Goal: Check status: Check status

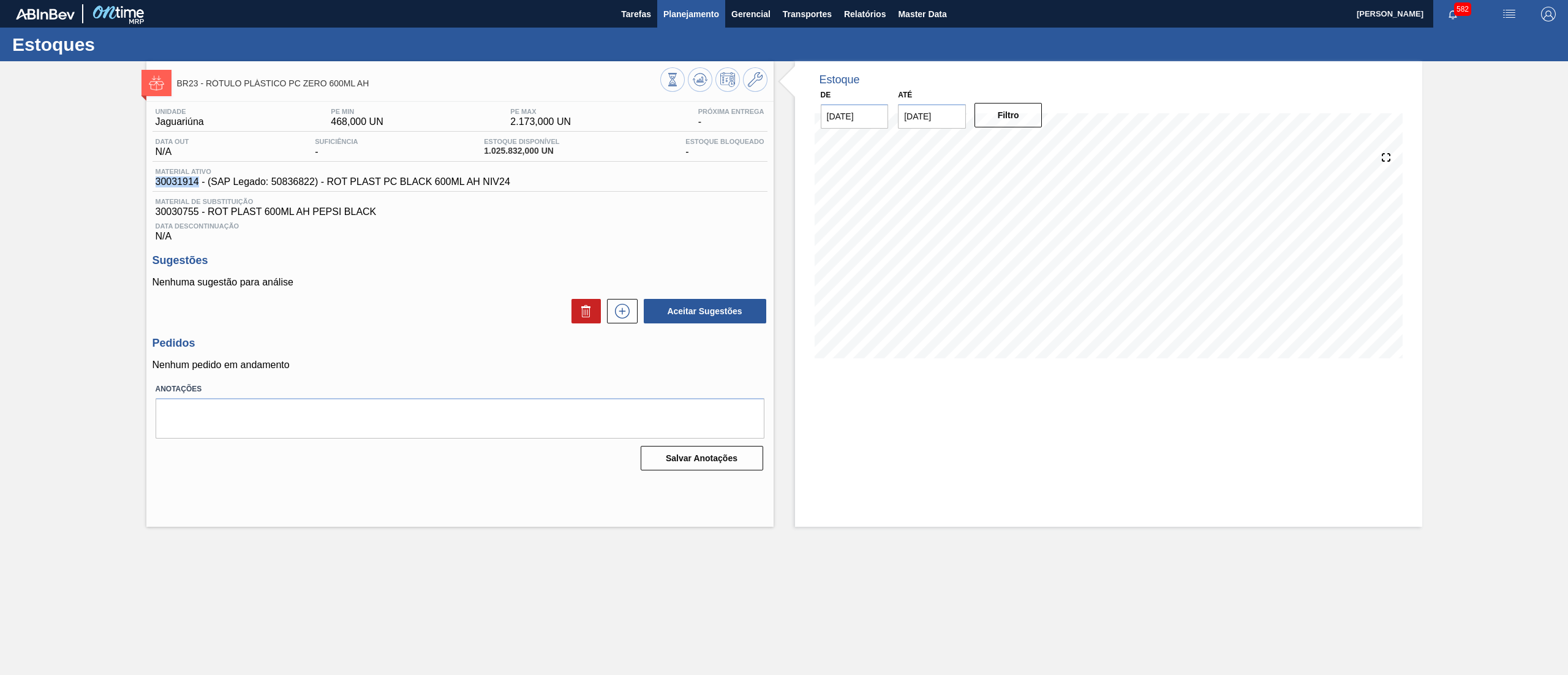
click at [683, 22] on button "Planejamento" at bounding box center [691, 14] width 68 height 28
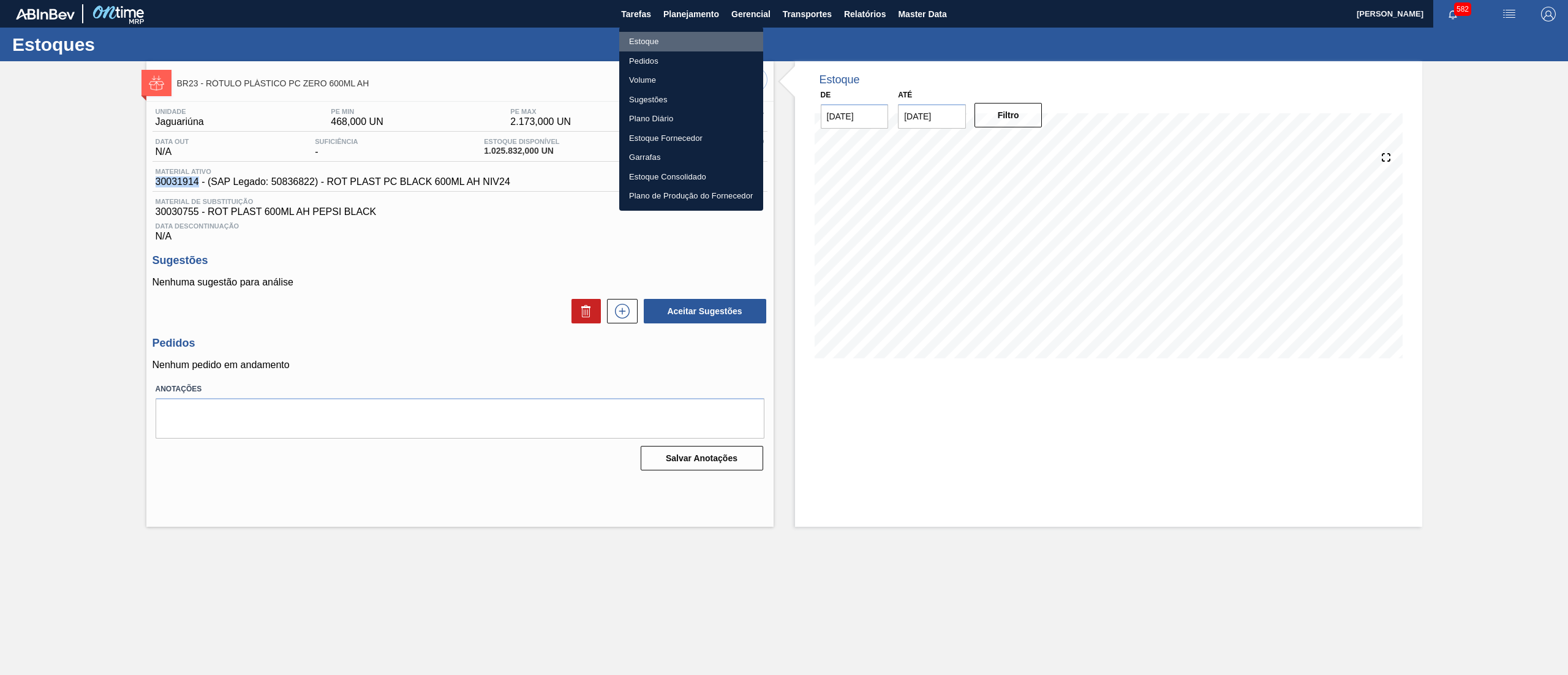
click at [683, 38] on li "Estoque" at bounding box center [691, 42] width 144 height 20
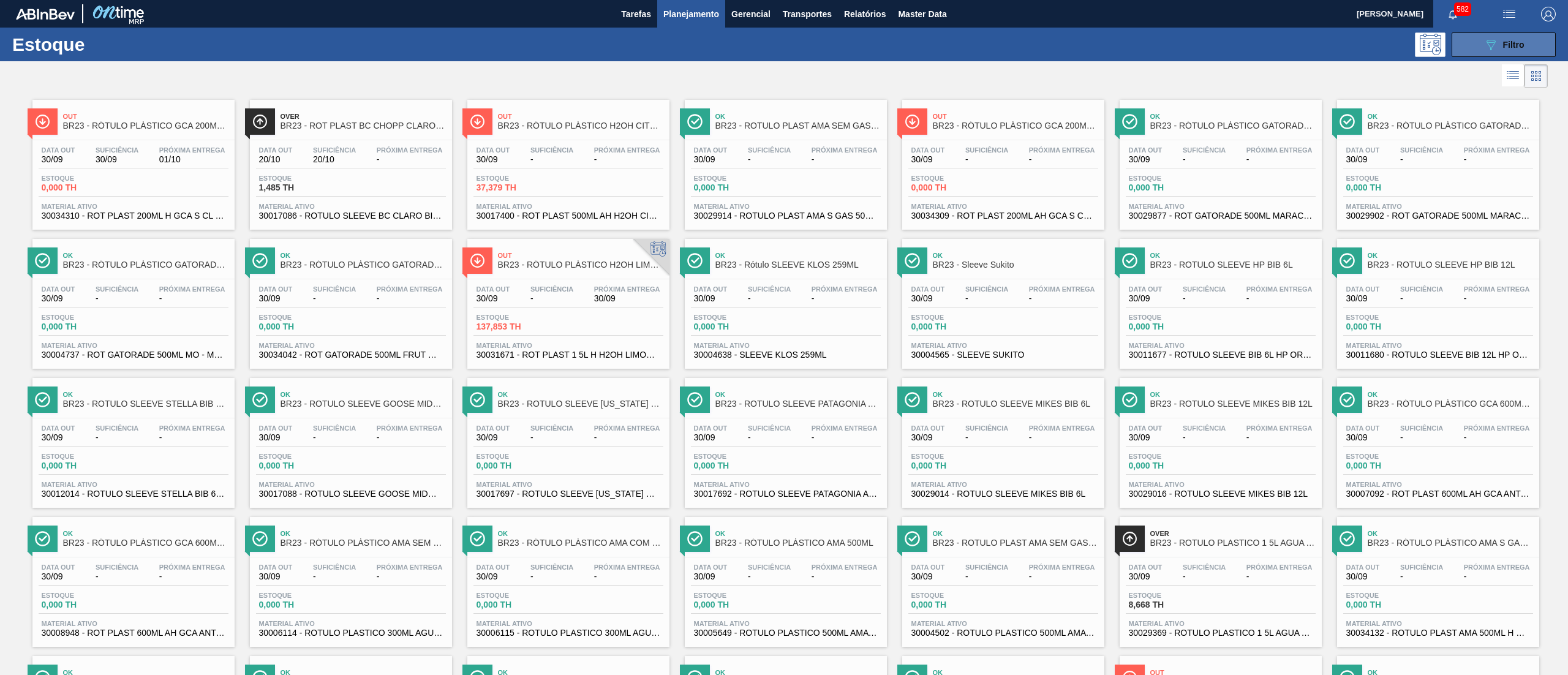
click at [1488, 48] on icon "089F7B8B-B2A5-4AFE-B5C0-19BA573D28AC" at bounding box center [1491, 45] width 15 height 15
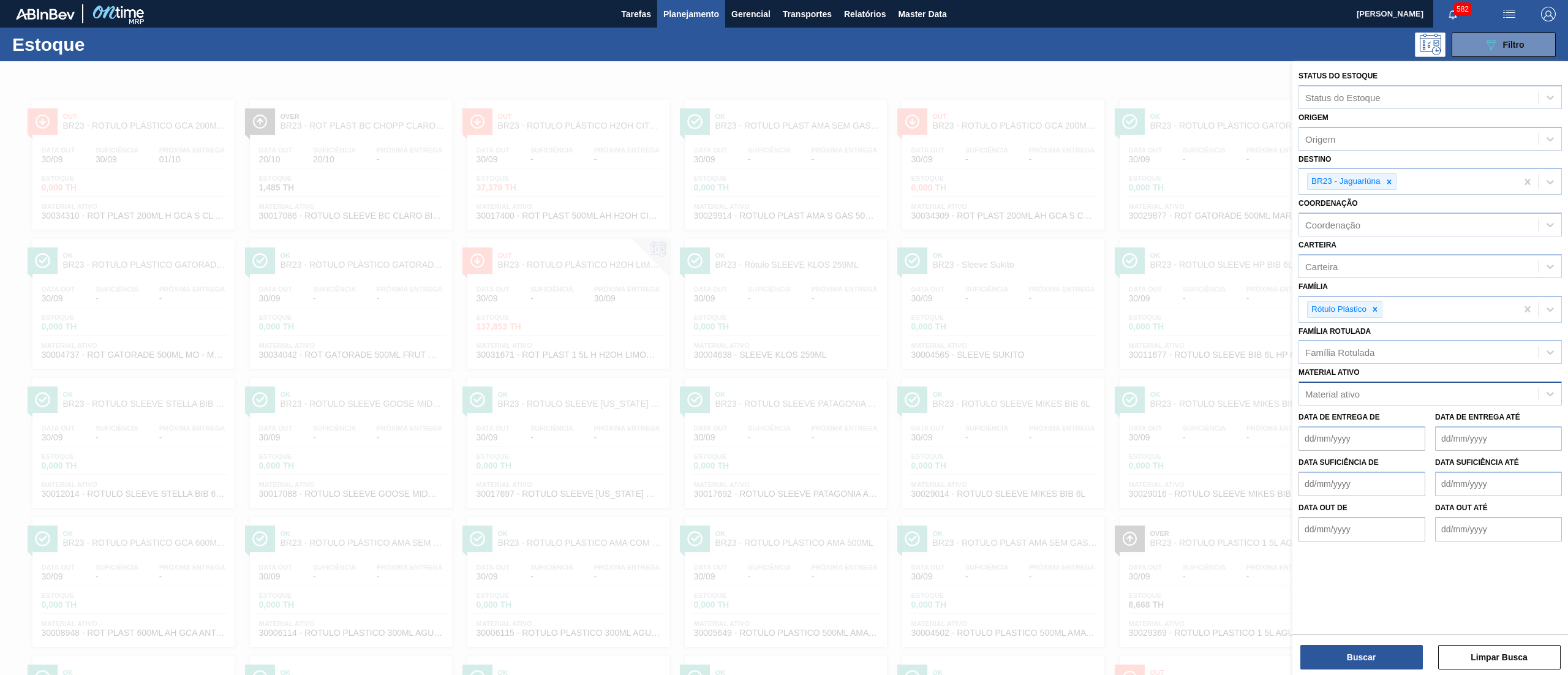
click at [1339, 401] on div "Material ativo" at bounding box center [1418, 394] width 239 height 18
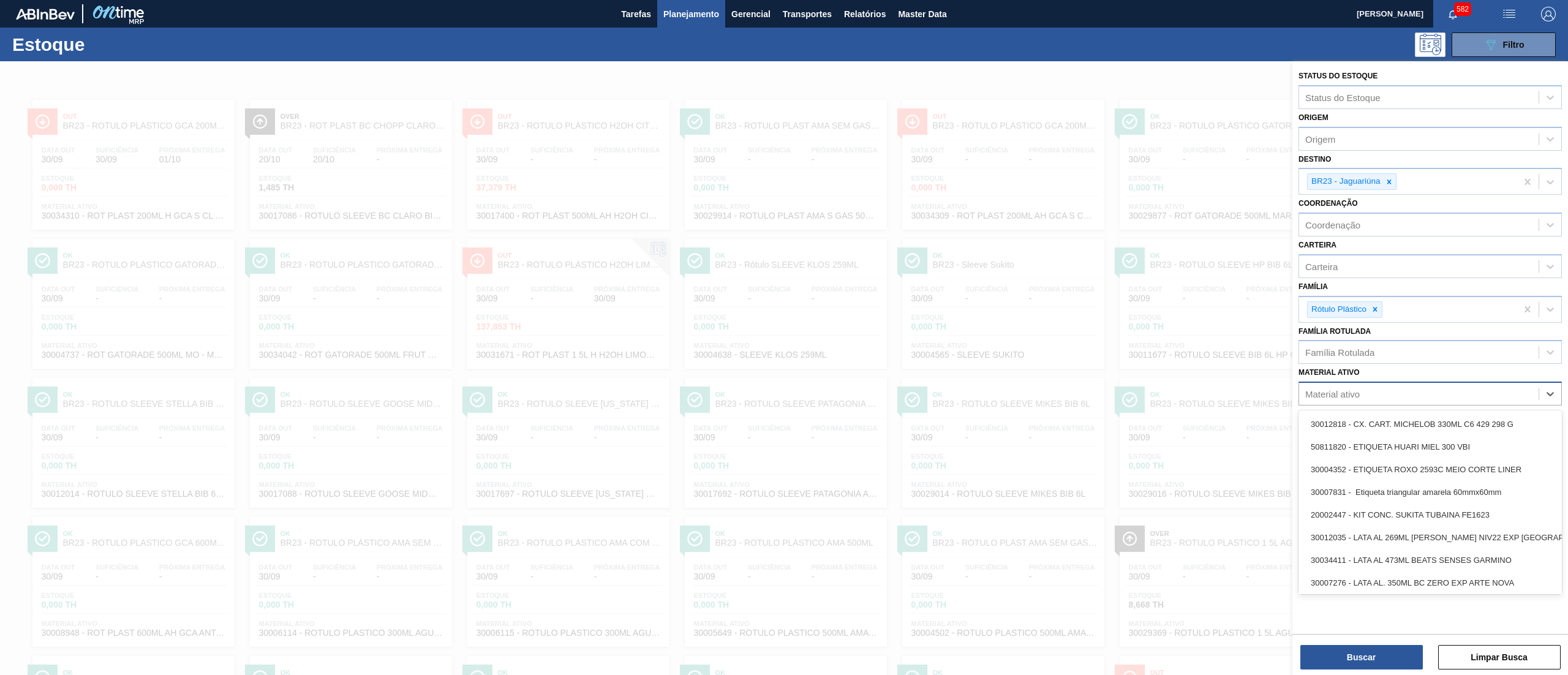
paste ativo "30034066"
type ativo "30034066"
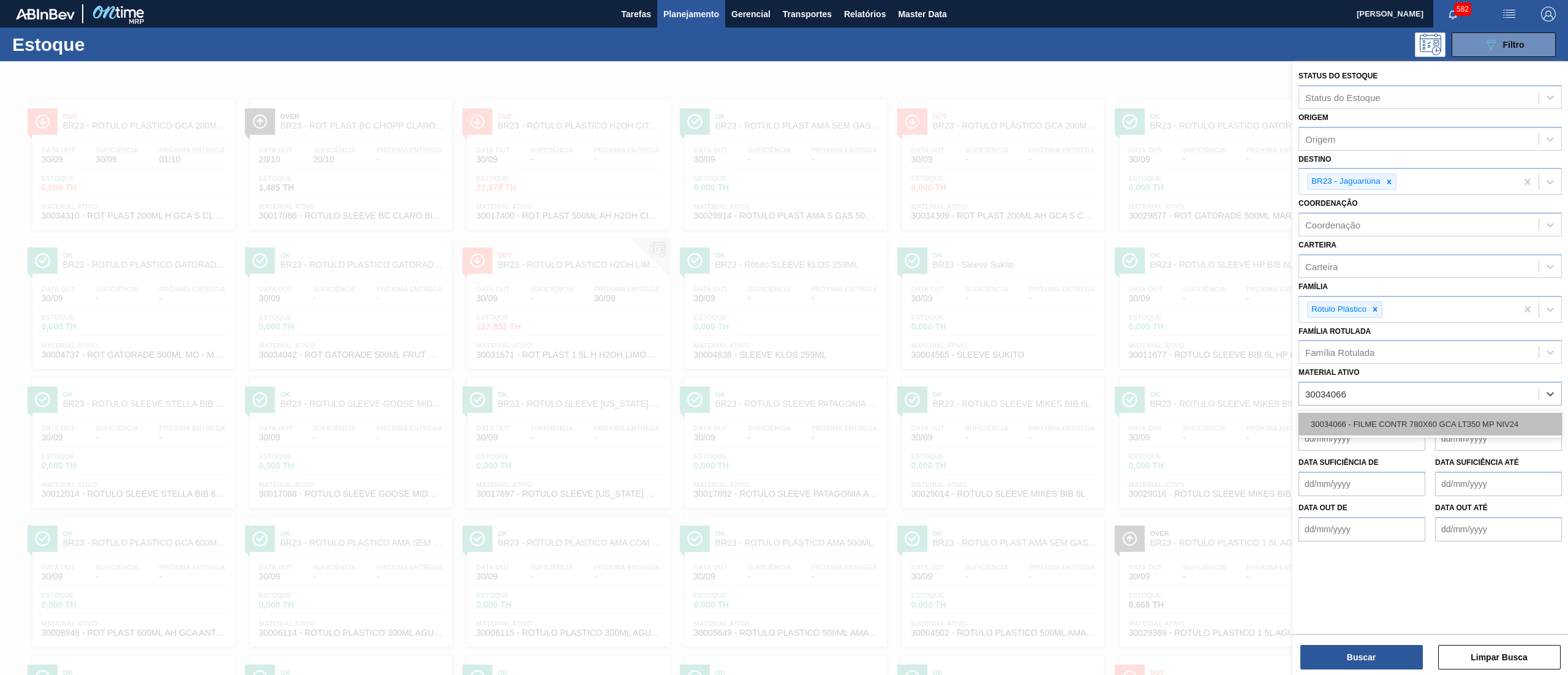
click at [1346, 416] on div "30034066 - FILME CONTR 780X60 GCA LT350 MP NIV24" at bounding box center [1430, 424] width 264 height 23
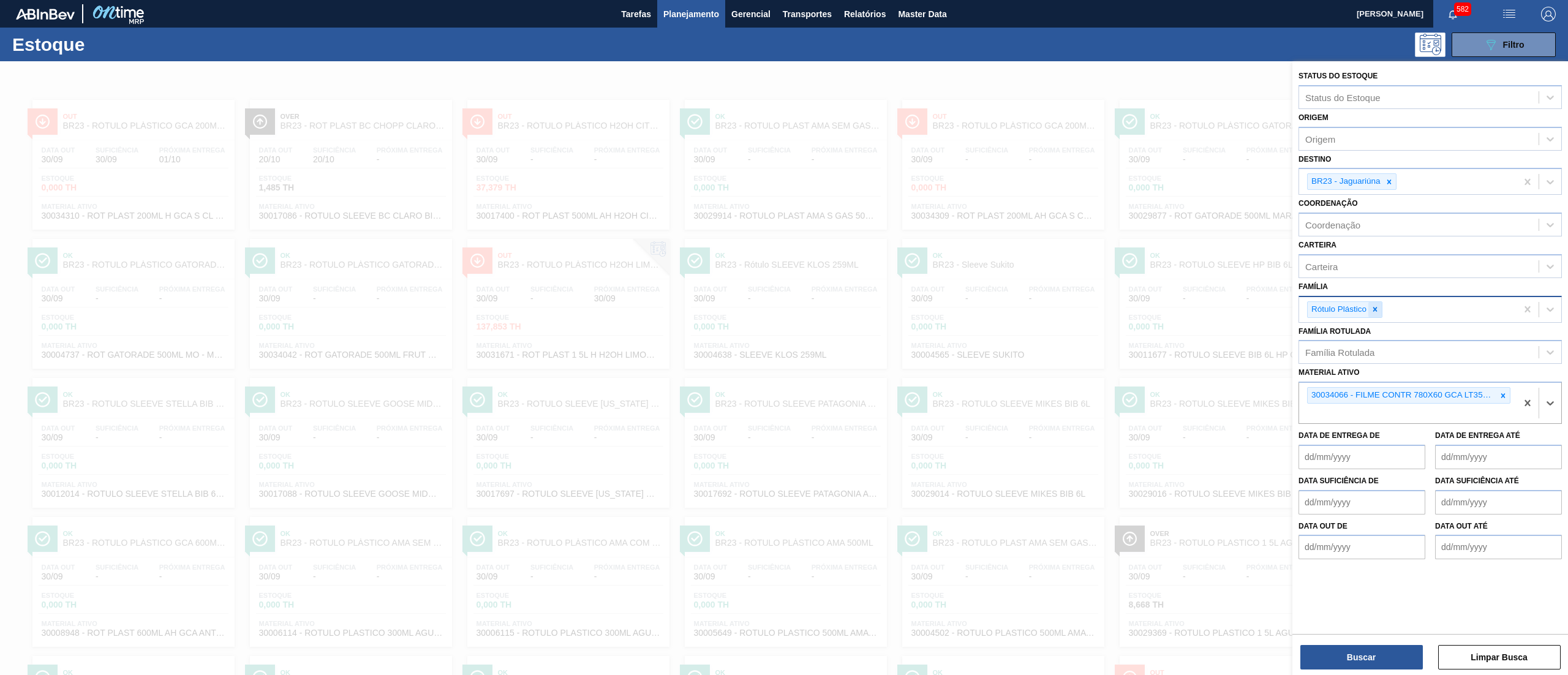
click at [1378, 305] on icon at bounding box center [1375, 309] width 9 height 9
click at [1390, 188] on div at bounding box center [1389, 182] width 13 height 16
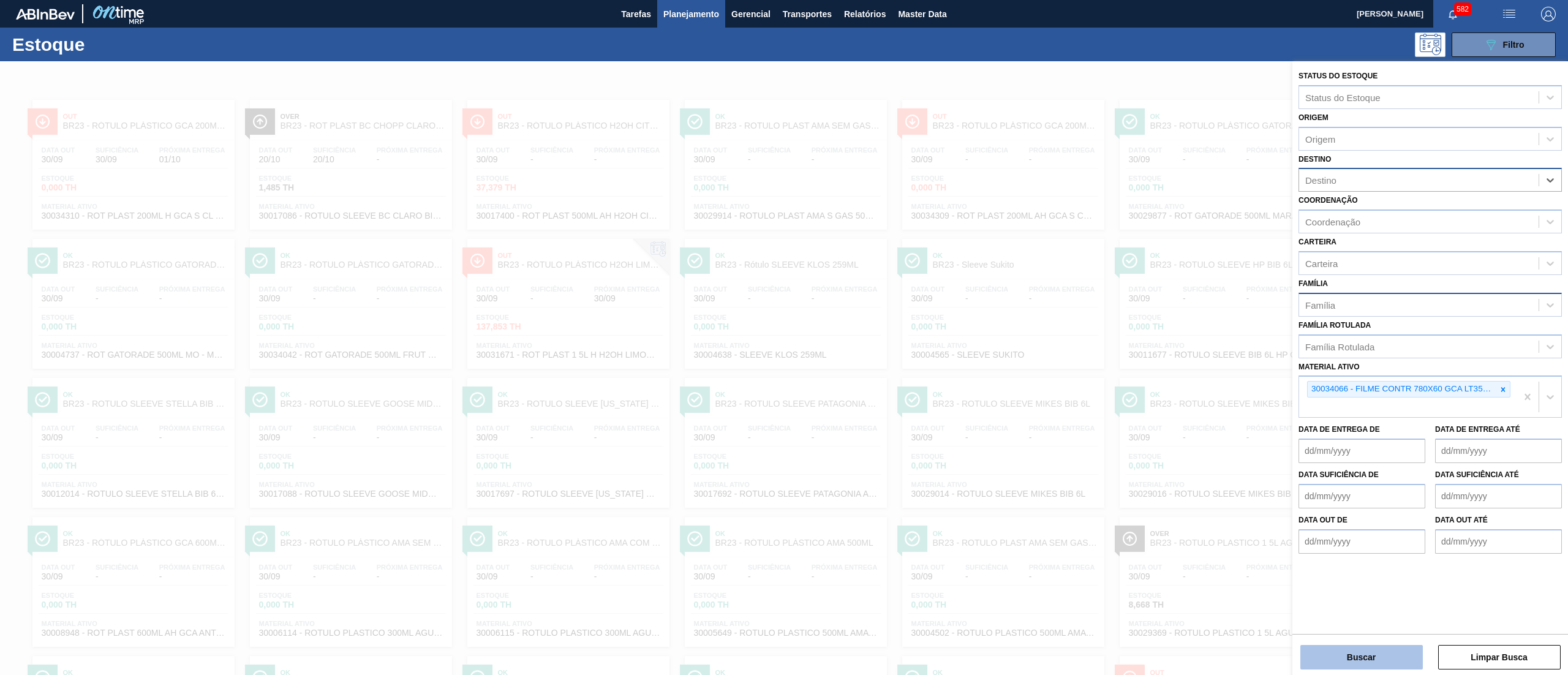
click at [1324, 654] on button "Buscar" at bounding box center [1361, 657] width 122 height 24
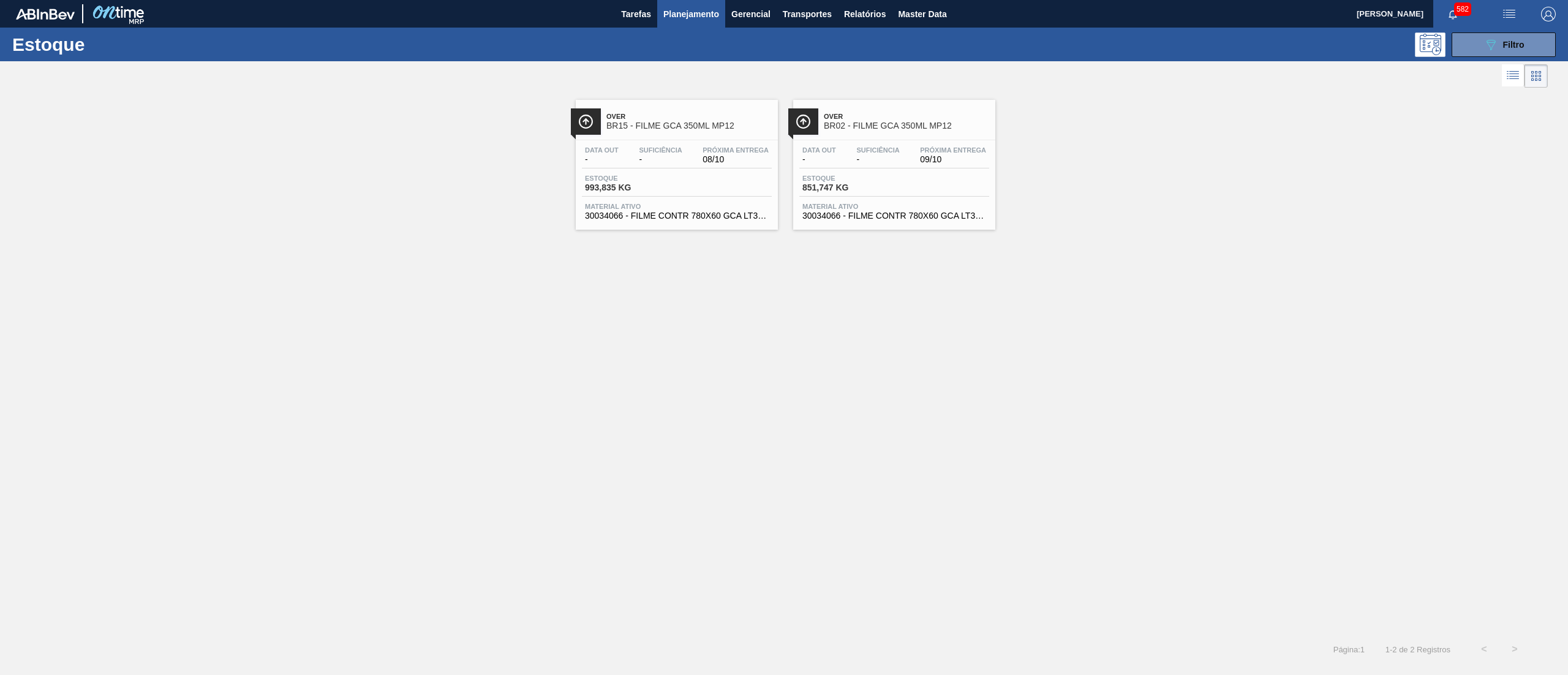
click at [713, 215] on span "30034066 - FILME CONTR 780X60 GCA LT350 MP NIV24" at bounding box center [676, 215] width 184 height 9
click at [876, 217] on span "30034066 - FILME CONTR 780X60 GCA LT350 MP NIV24" at bounding box center [894, 215] width 184 height 9
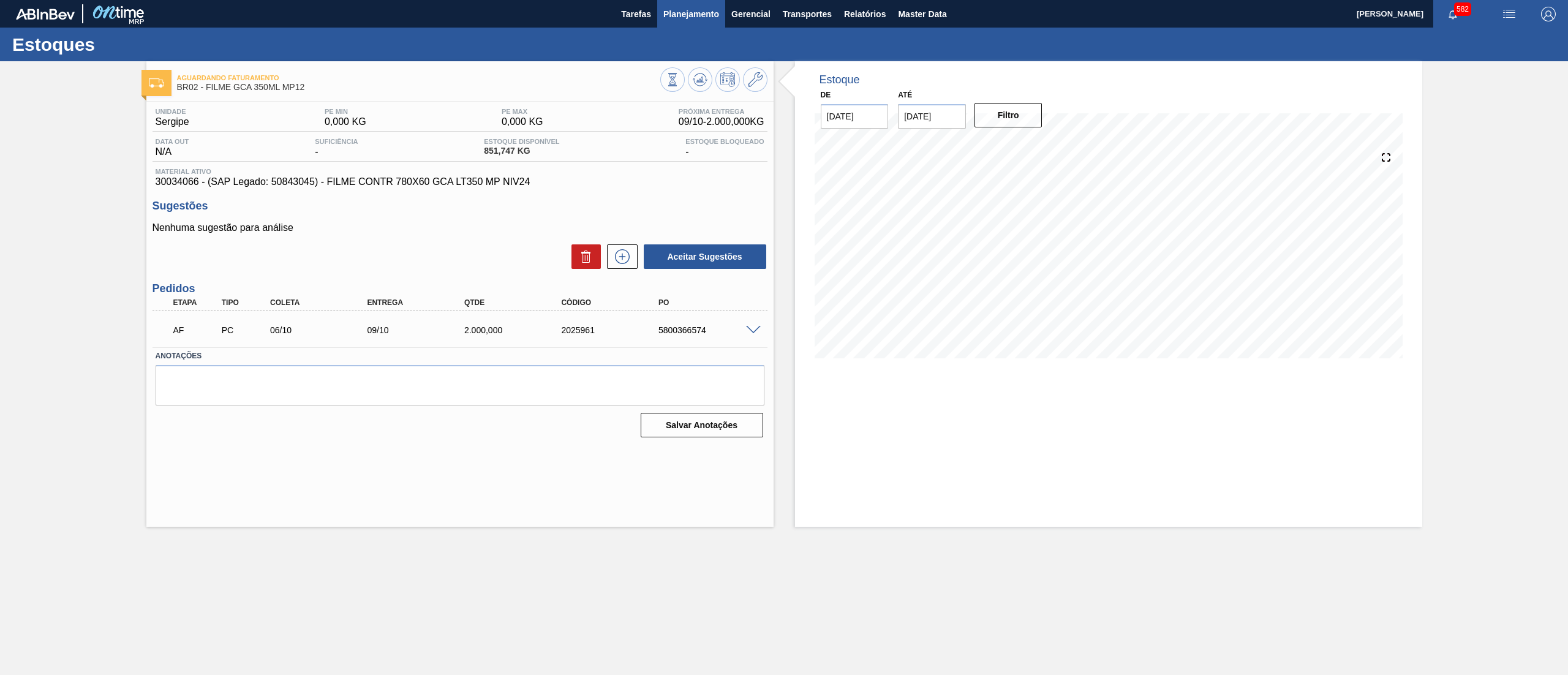
click at [684, 21] on button "Planejamento" at bounding box center [691, 14] width 68 height 28
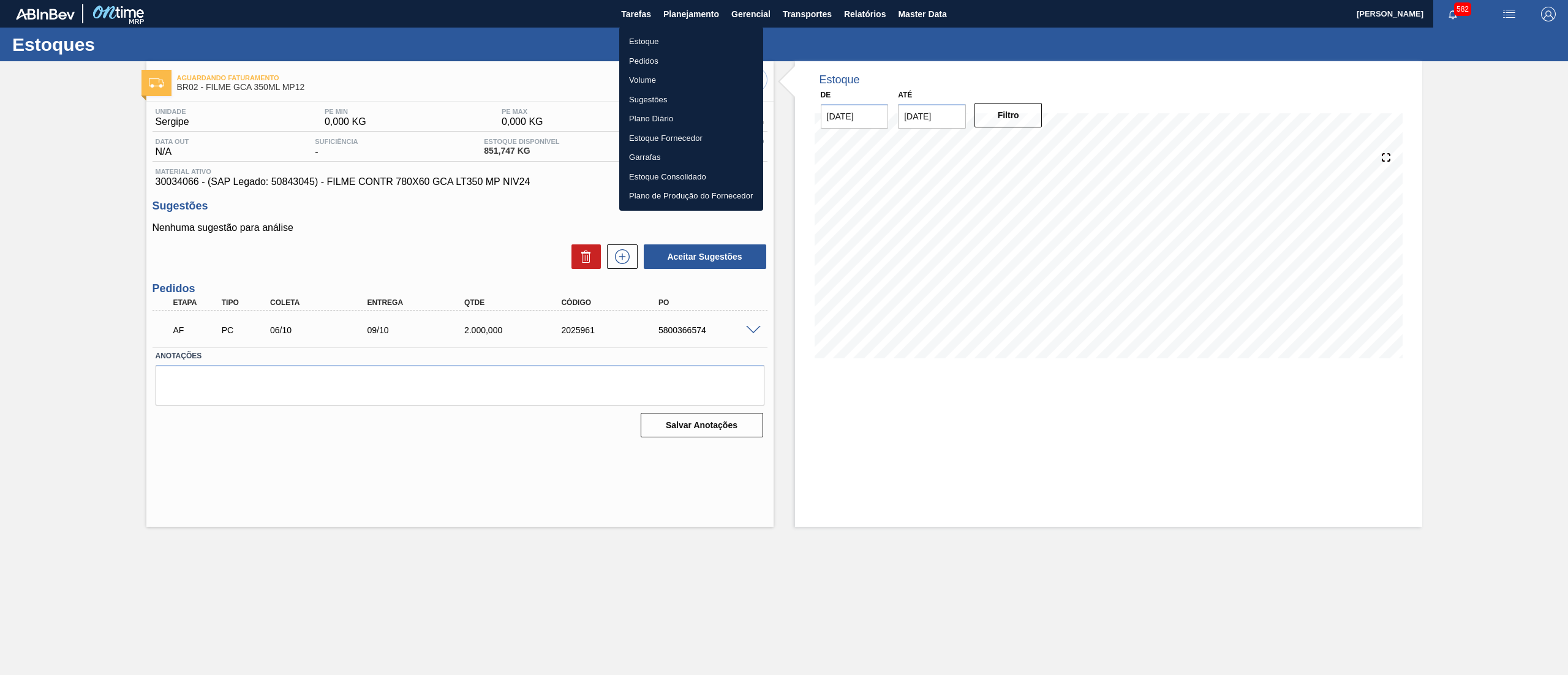
click at [674, 37] on li "Estoque" at bounding box center [691, 42] width 144 height 20
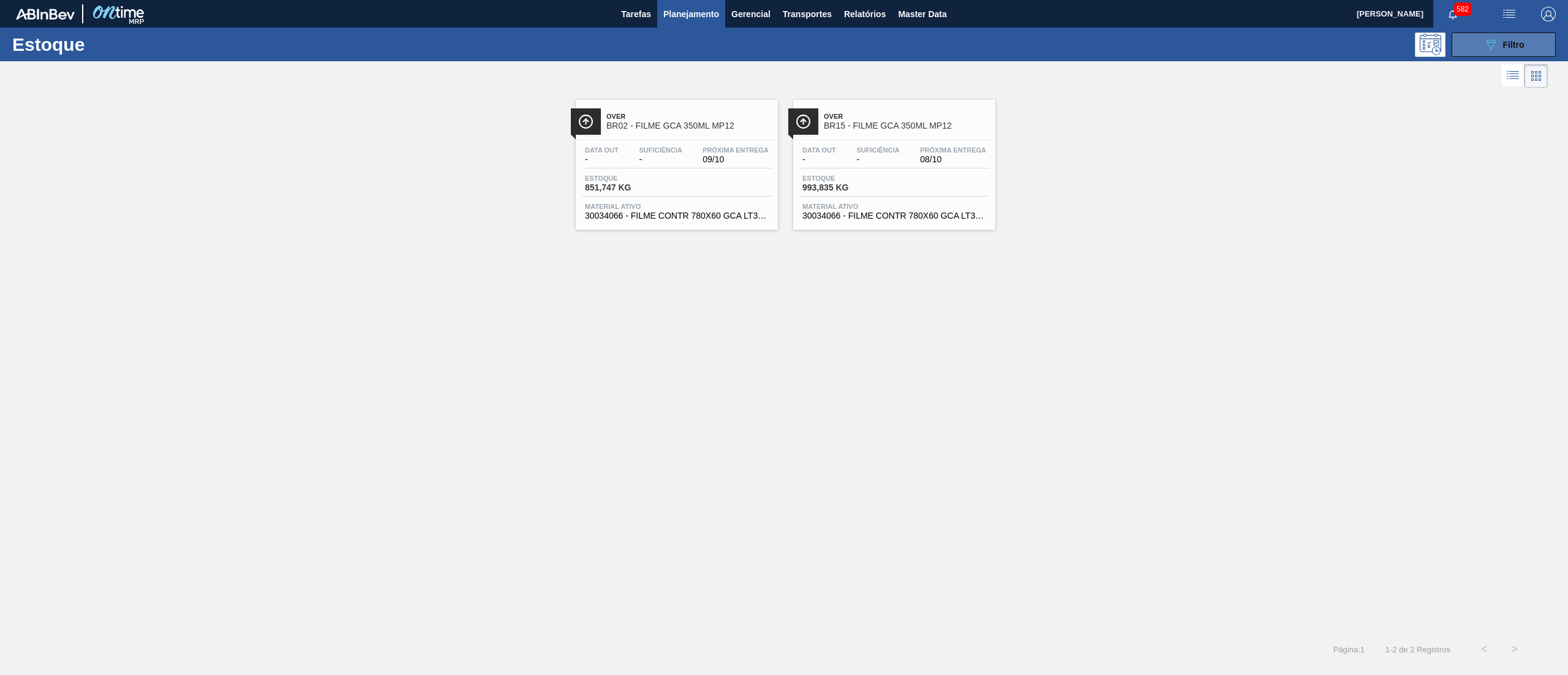
click at [1502, 48] on div "089F7B8B-B2A5-4AFE-B5C0-19BA573D28AC Filtro" at bounding box center [1504, 45] width 41 height 15
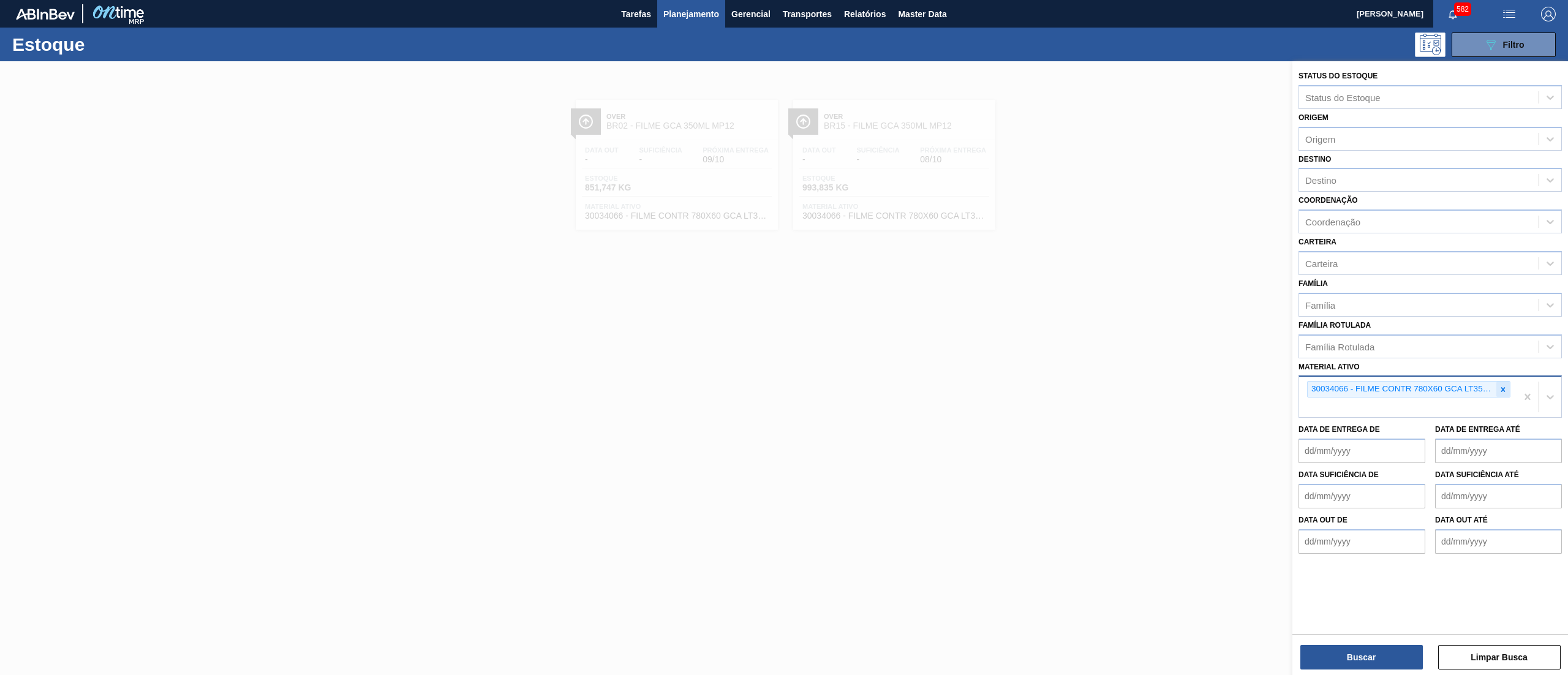
click at [1508, 391] on div at bounding box center [1503, 389] width 13 height 16
paste ativo "30034457"
type ativo "30034457"
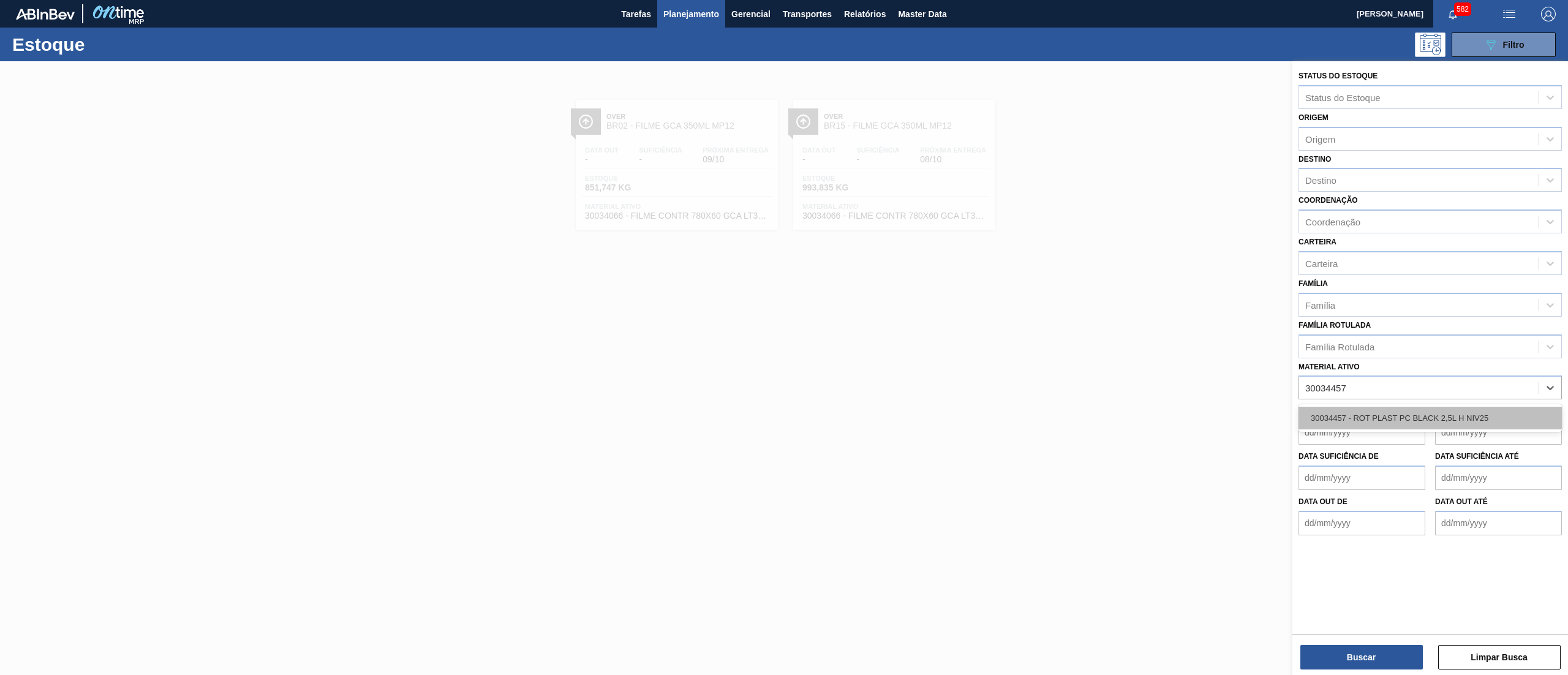
click at [1458, 418] on div "30034457 - ROT PLAST PC BLACK 2,5L H NIV25" at bounding box center [1430, 418] width 264 height 23
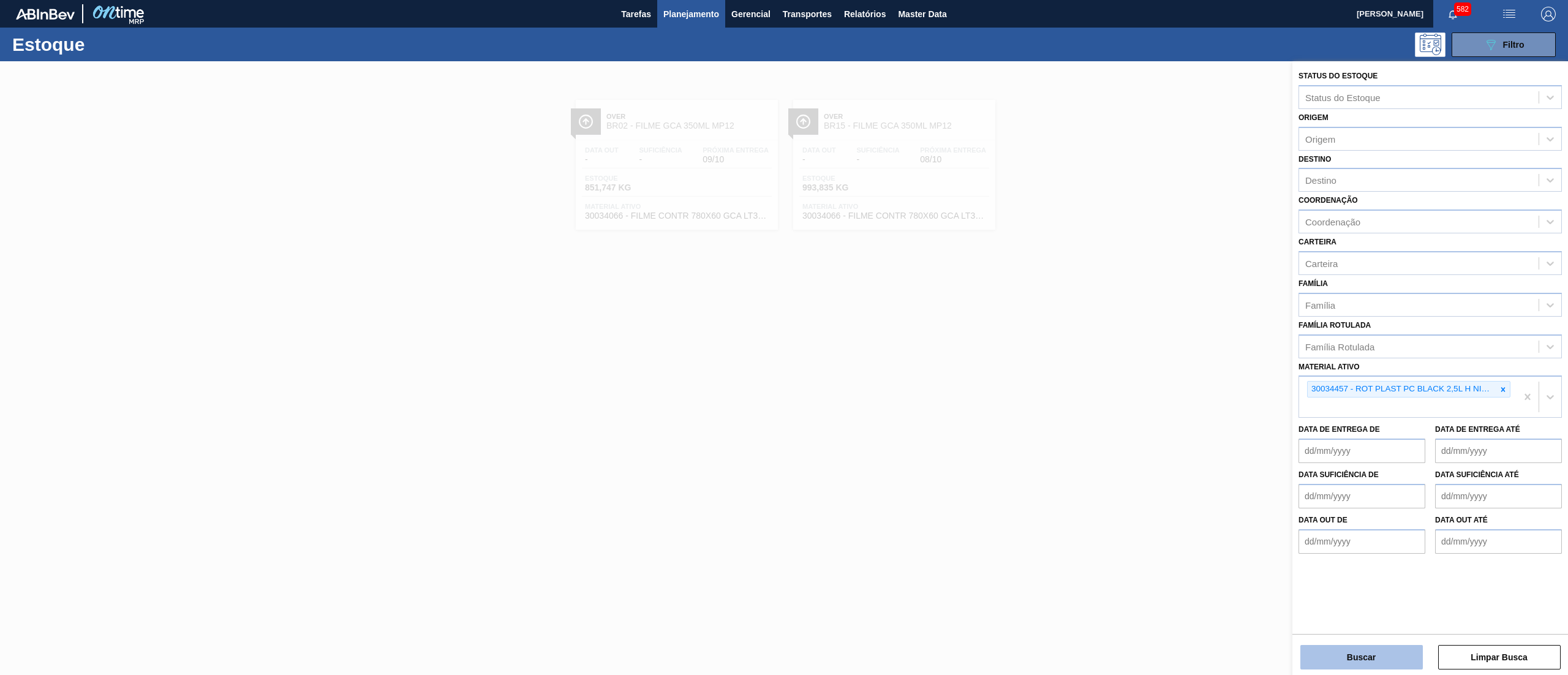
click at [1348, 659] on button "Buscar" at bounding box center [1361, 657] width 122 height 24
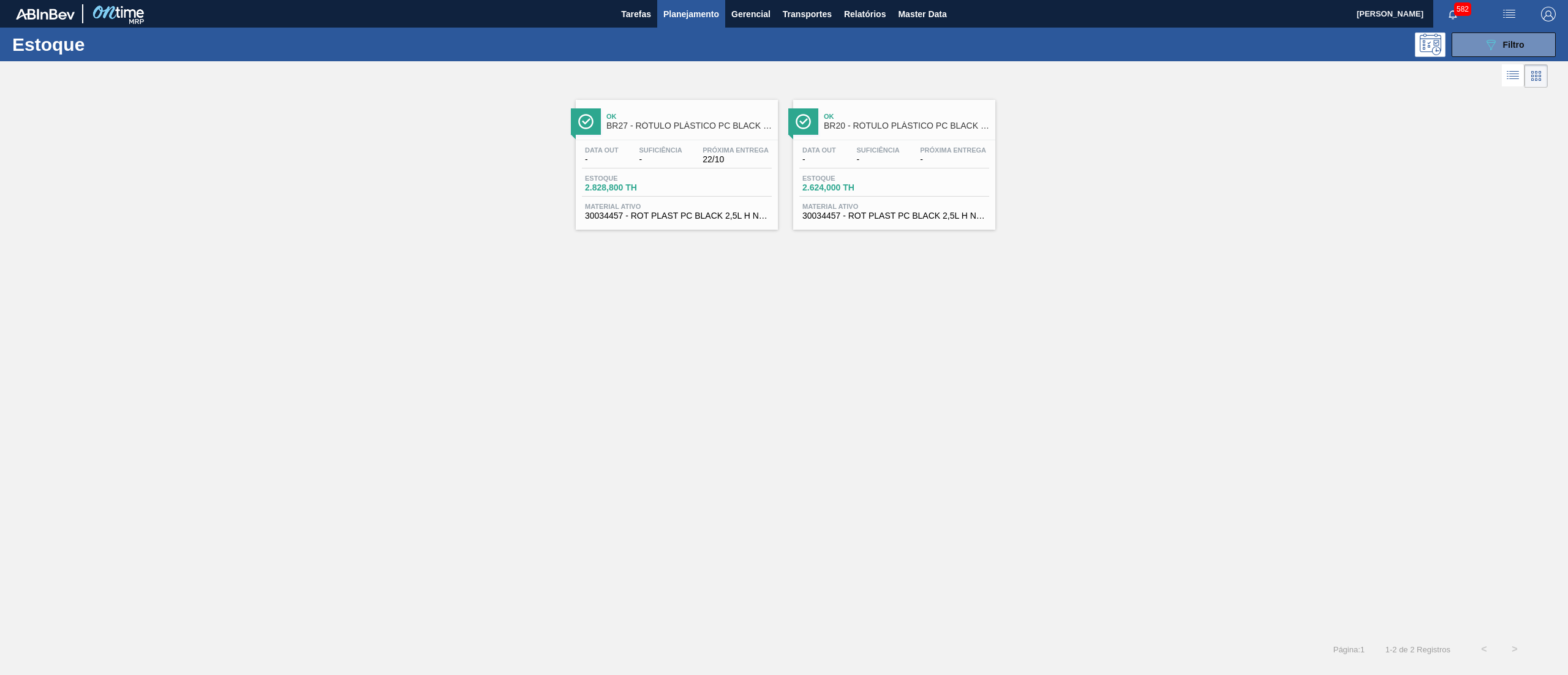
click at [683, 179] on div "Estoque 2.828,800 TH" at bounding box center [676, 185] width 190 height 22
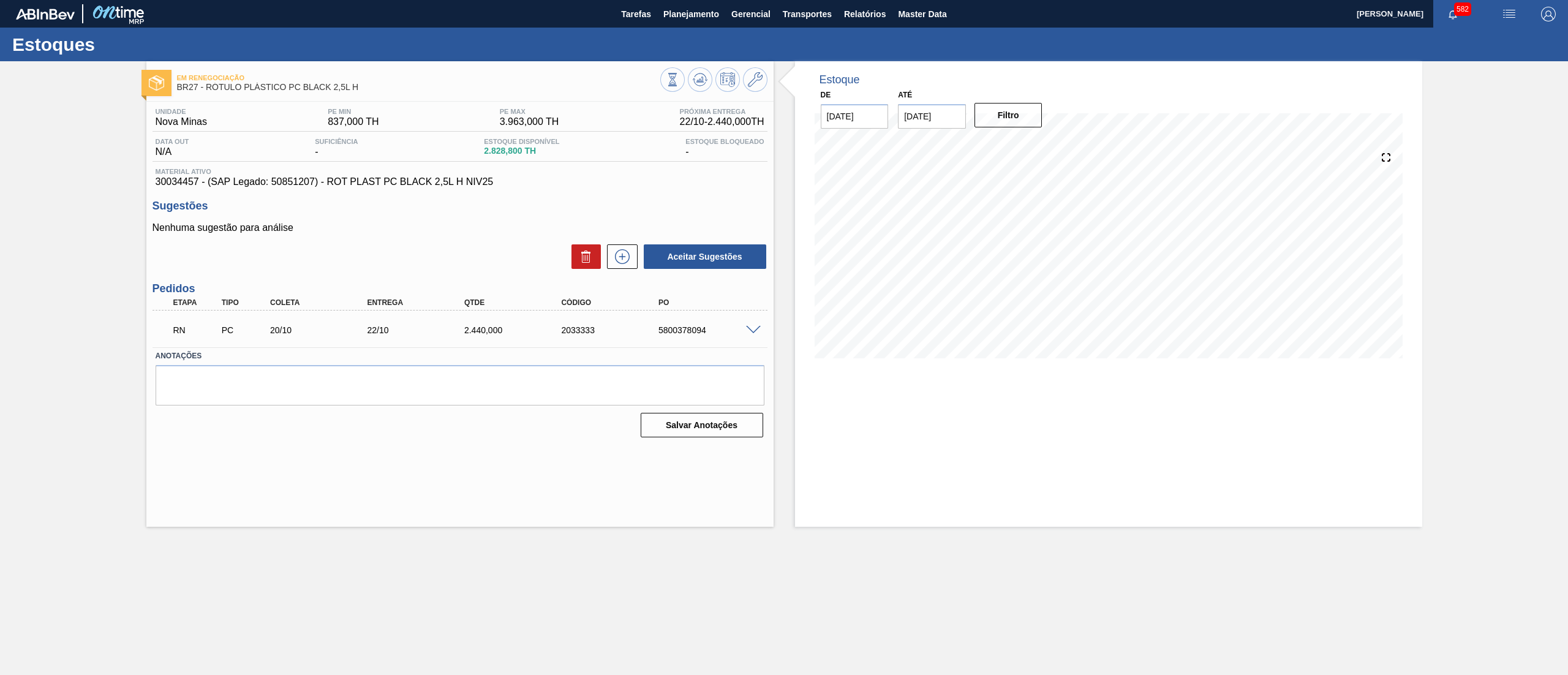
click at [752, 330] on span at bounding box center [753, 330] width 15 height 9
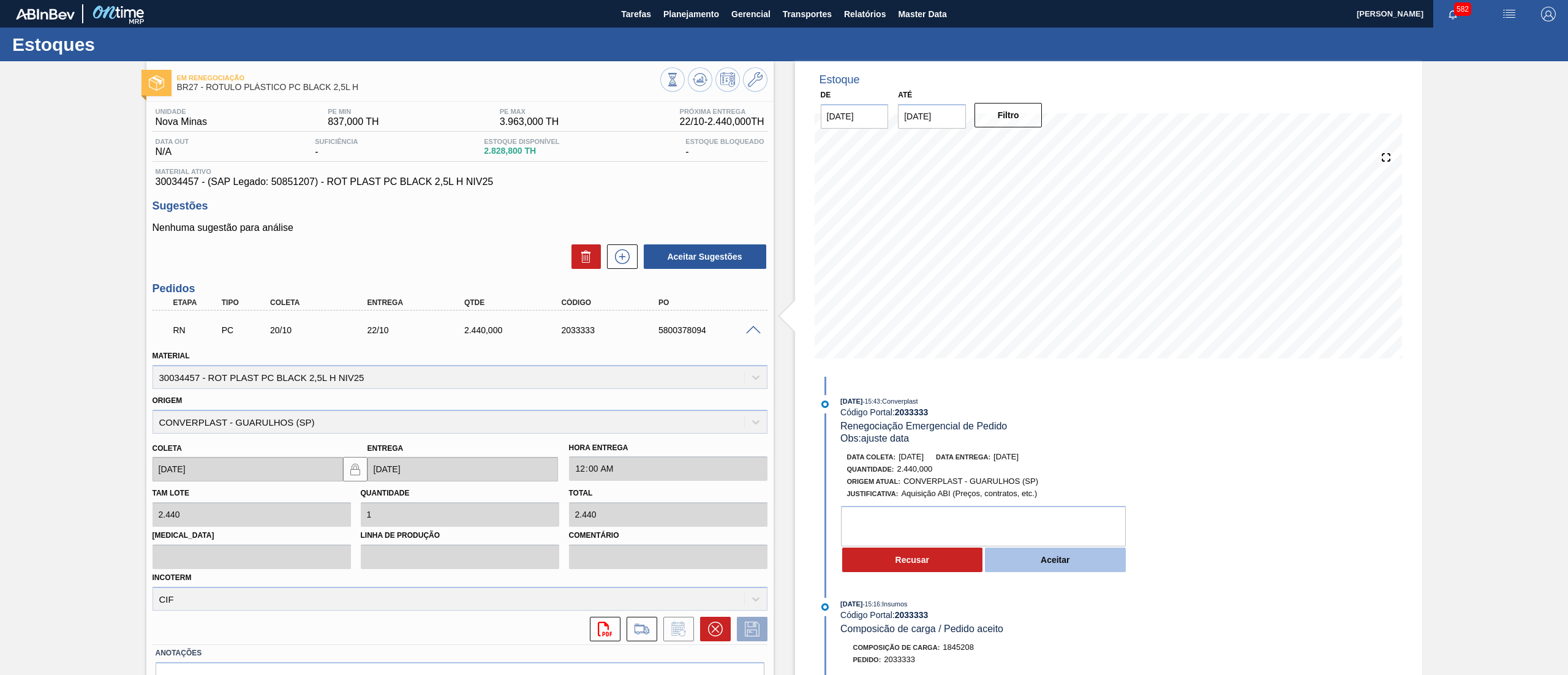
click at [1056, 563] on button "Aceitar" at bounding box center [1055, 560] width 141 height 24
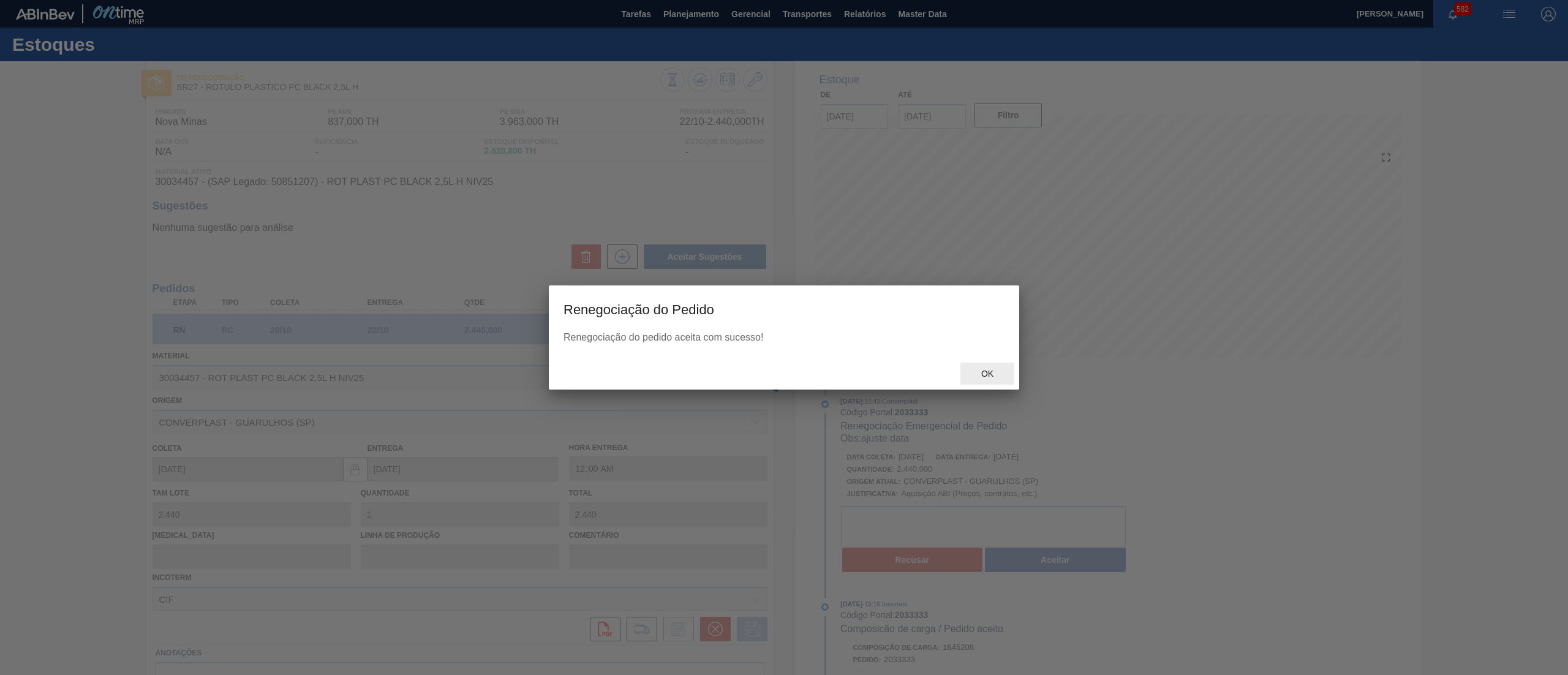
type input "ajuste data"
type input "[DATE]"
